Goal: Information Seeking & Learning: Find specific fact

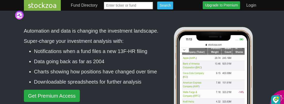
click at [153, 9] on input "text" at bounding box center [128, 6] width 50 height 8
type input "opendoor"
click at [173, 9] on input "Search" at bounding box center [165, 6] width 16 height 8
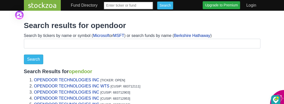
click at [153, 9] on input "text" at bounding box center [128, 6] width 50 height 8
type input "open"
click at [173, 9] on input "Search" at bounding box center [165, 6] width 16 height 8
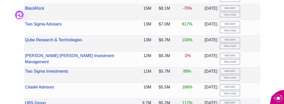
scroll to position [243, 0]
